Goal: Task Accomplishment & Management: Complete application form

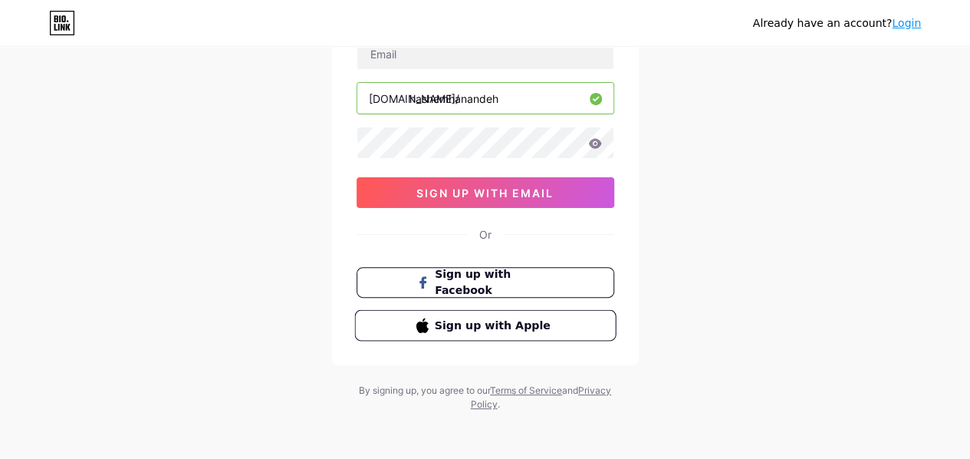
scroll to position [50, 0]
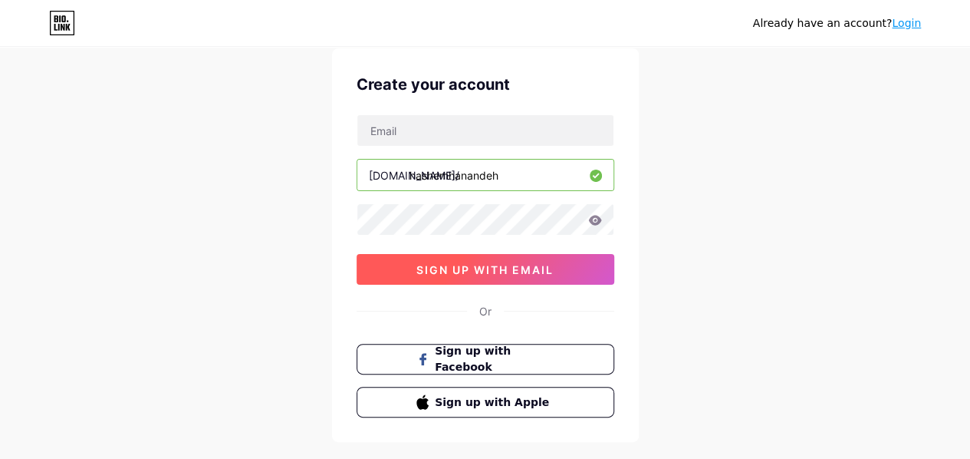
click at [478, 275] on button "sign up with email" at bounding box center [486, 269] width 258 height 31
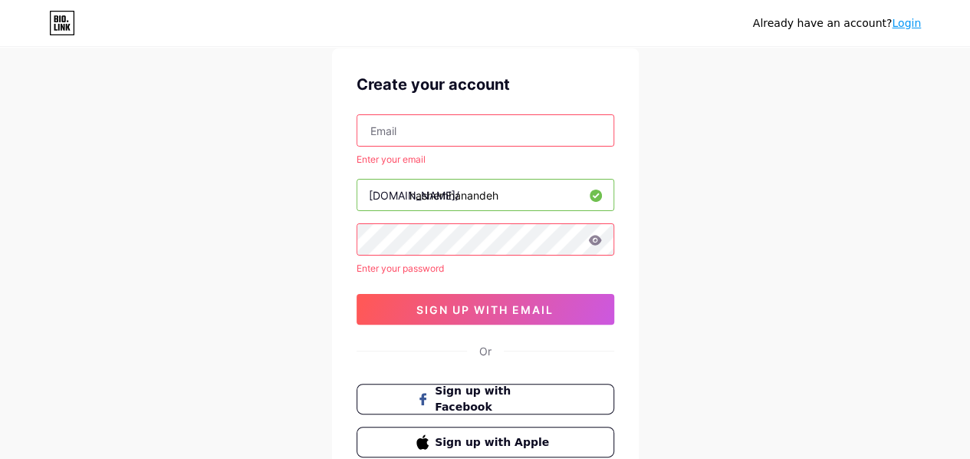
click at [448, 137] on input "text" at bounding box center [485, 130] width 256 height 31
type input "[EMAIL_ADDRESS][DOMAIN_NAME]"
click at [599, 242] on icon at bounding box center [595, 240] width 14 height 11
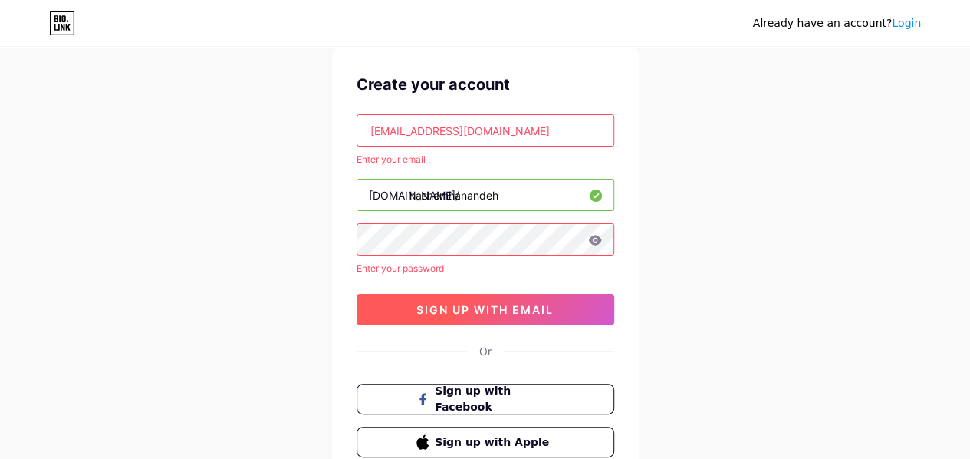
click at [539, 308] on span "sign up with email" at bounding box center [485, 309] width 137 height 13
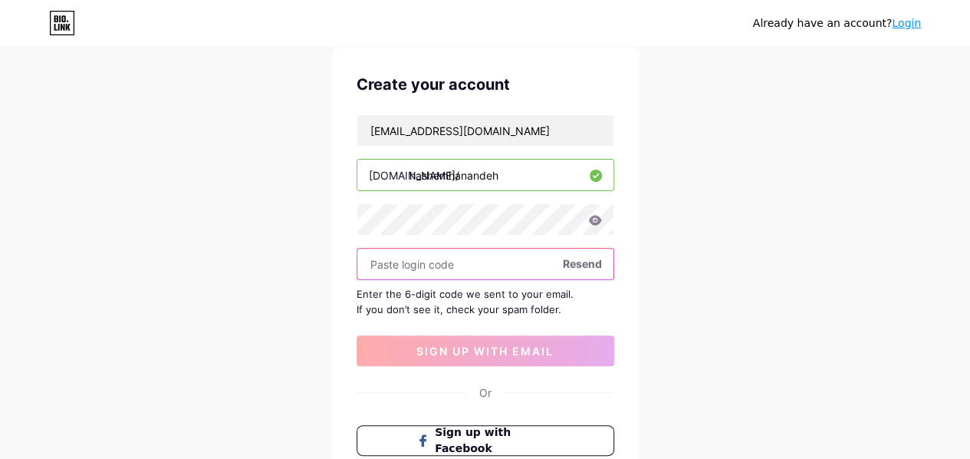
click at [492, 267] on input "text" at bounding box center [485, 264] width 256 height 31
click at [575, 255] on span "Resend" at bounding box center [582, 263] width 39 height 16
